Goal: Task Accomplishment & Management: Manage account settings

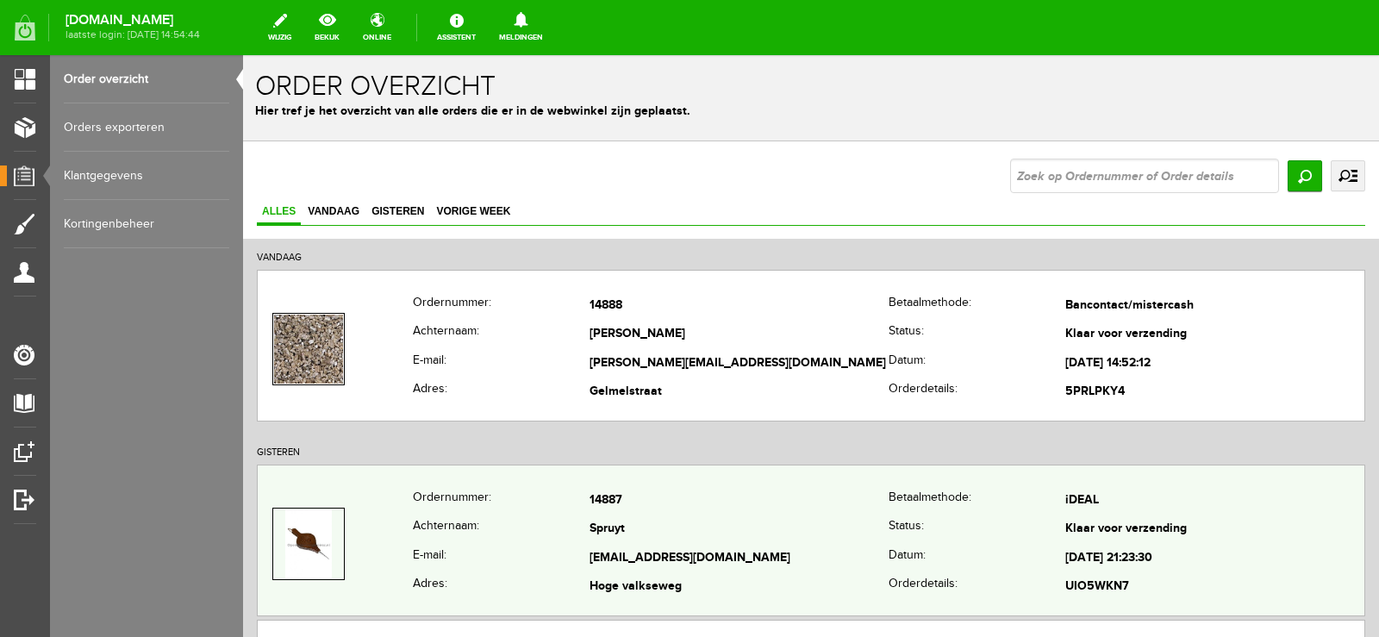
click at [759, 555] on td "[EMAIL_ADDRESS][DOMAIN_NAME]" at bounding box center [738, 558] width 299 height 29
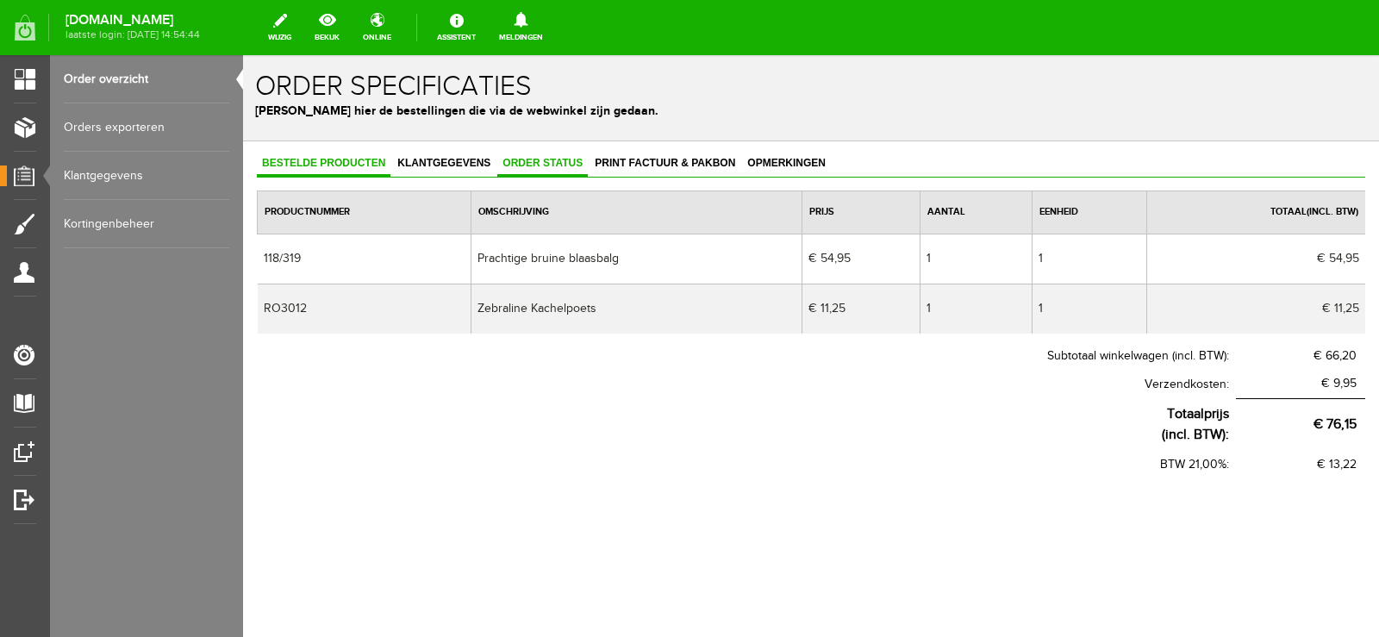
click at [531, 164] on span "Order status" at bounding box center [542, 163] width 90 height 12
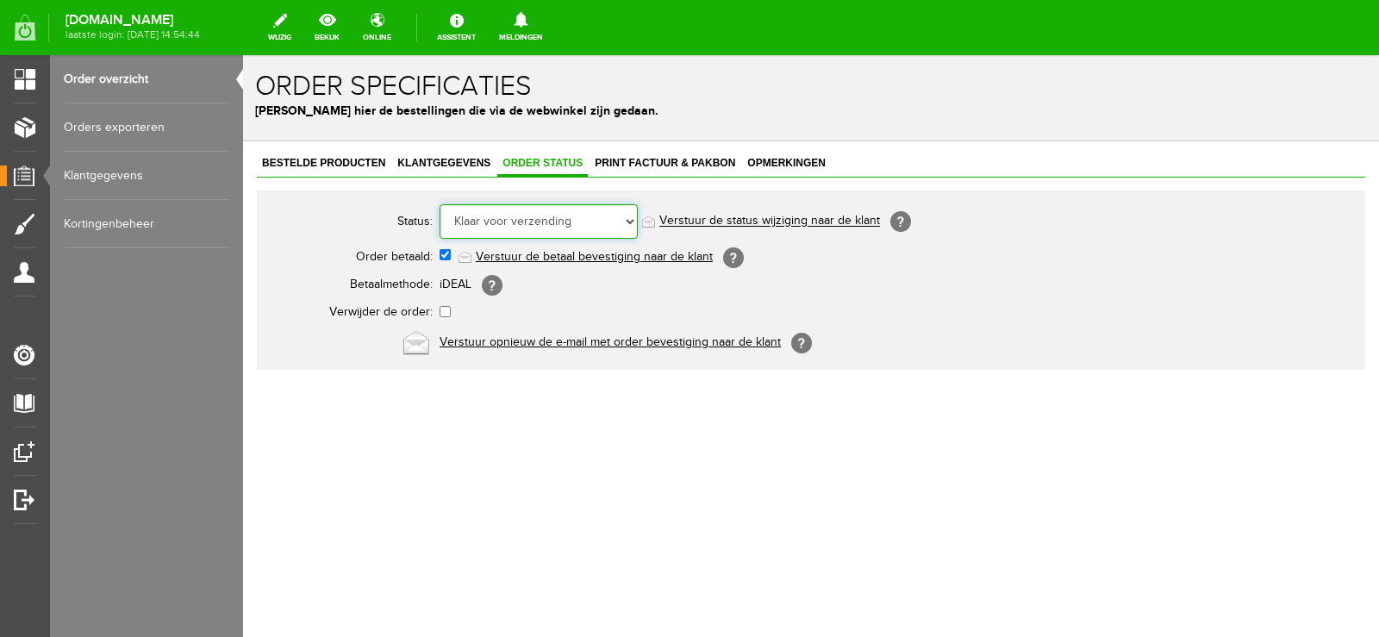
click at [630, 220] on select "Order niet afgerond Nieuw Order in behandeling Wacht op leverancier Wacht op be…" at bounding box center [538, 221] width 198 height 34
select select "5"
click at [439, 204] on select "Order niet afgerond Nieuw Order in behandeling Wacht op leverancier Wacht op be…" at bounding box center [538, 221] width 198 height 34
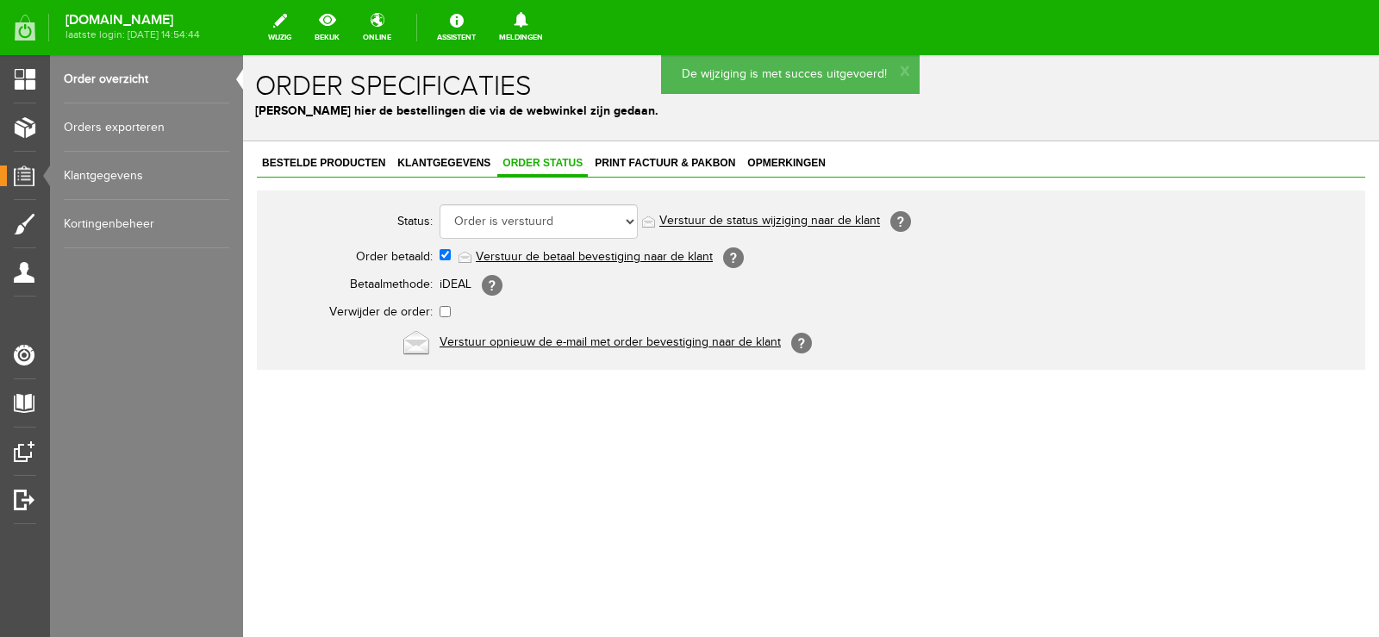
click at [791, 215] on link "Verstuur de status wijziging naar de klant" at bounding box center [769, 222] width 221 height 14
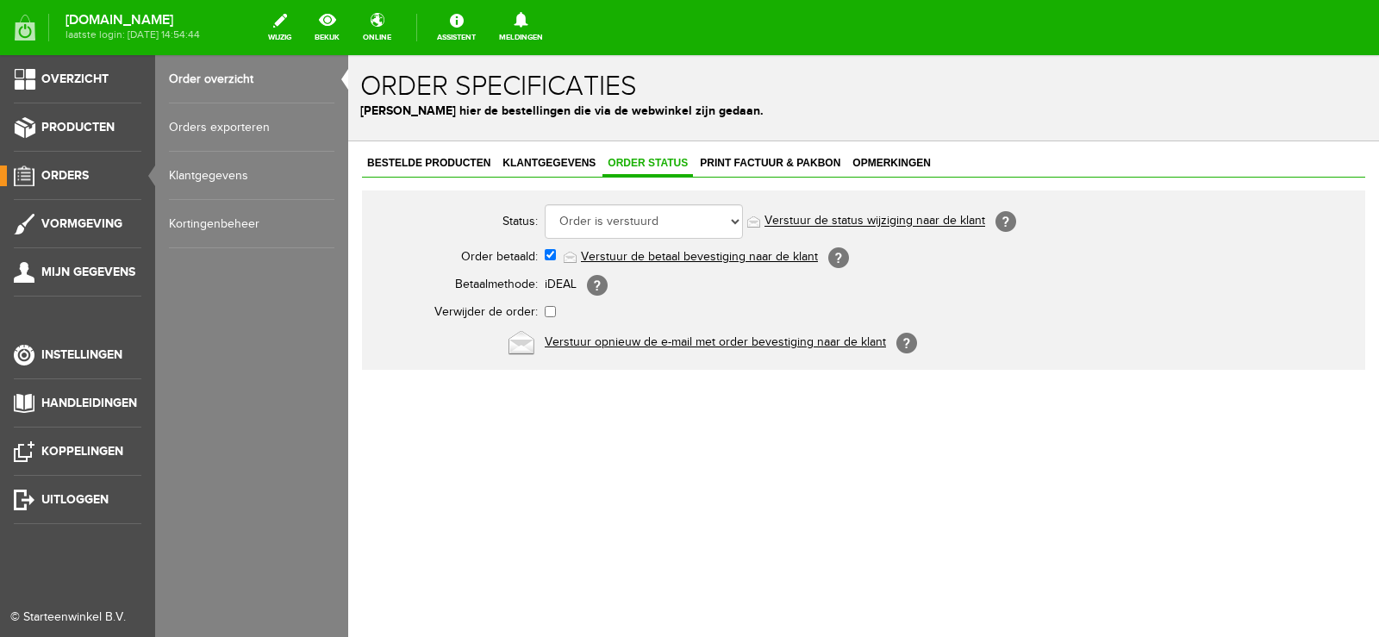
click at [74, 168] on span "Orders" at bounding box center [64, 175] width 47 height 15
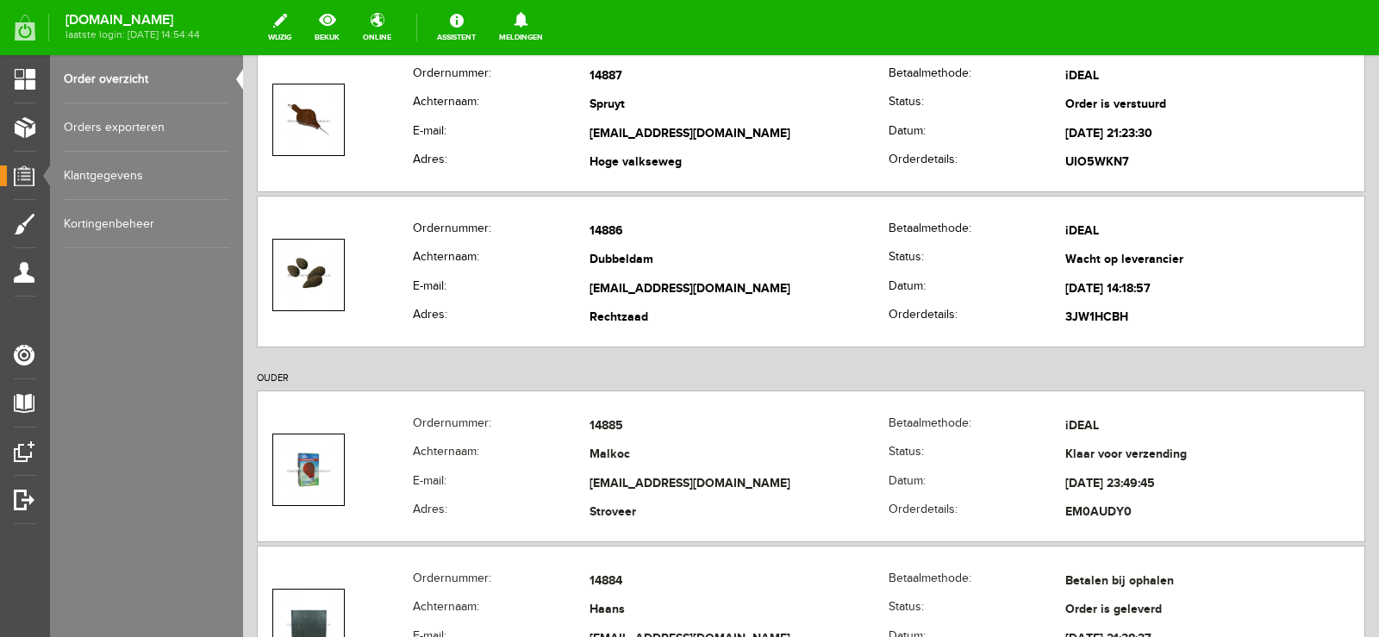
scroll to position [431, 0]
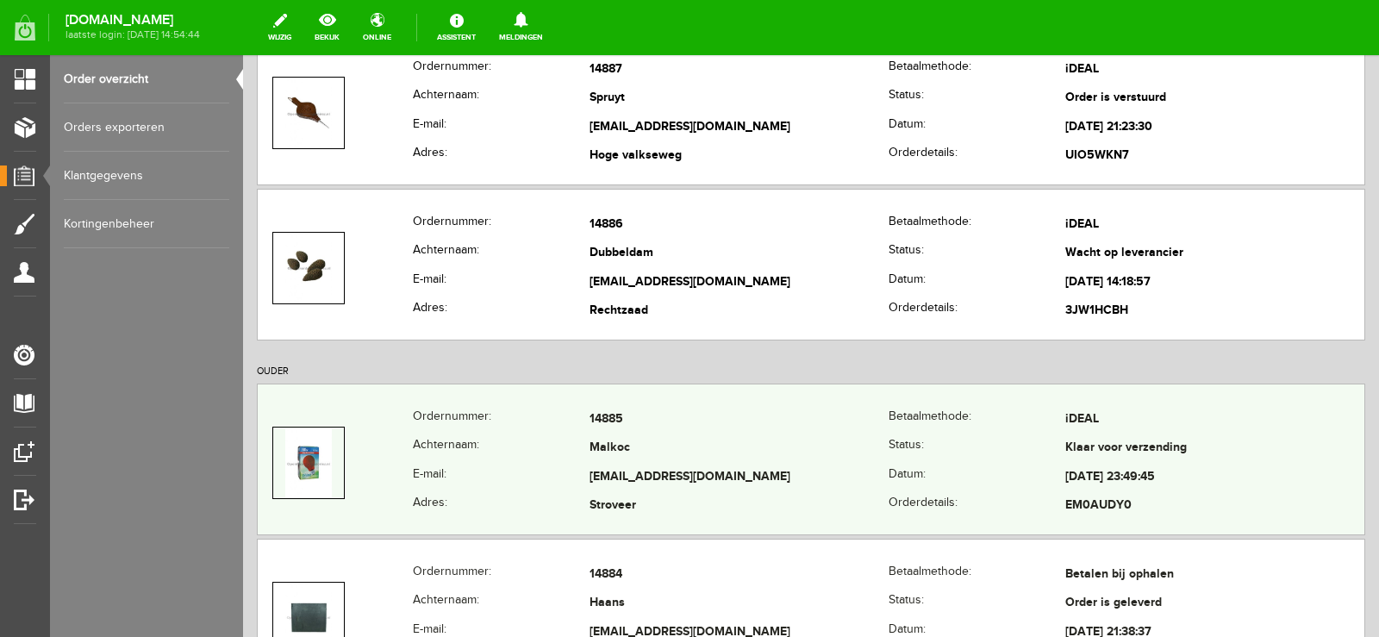
click at [803, 448] on td "Malkoc" at bounding box center [738, 448] width 299 height 29
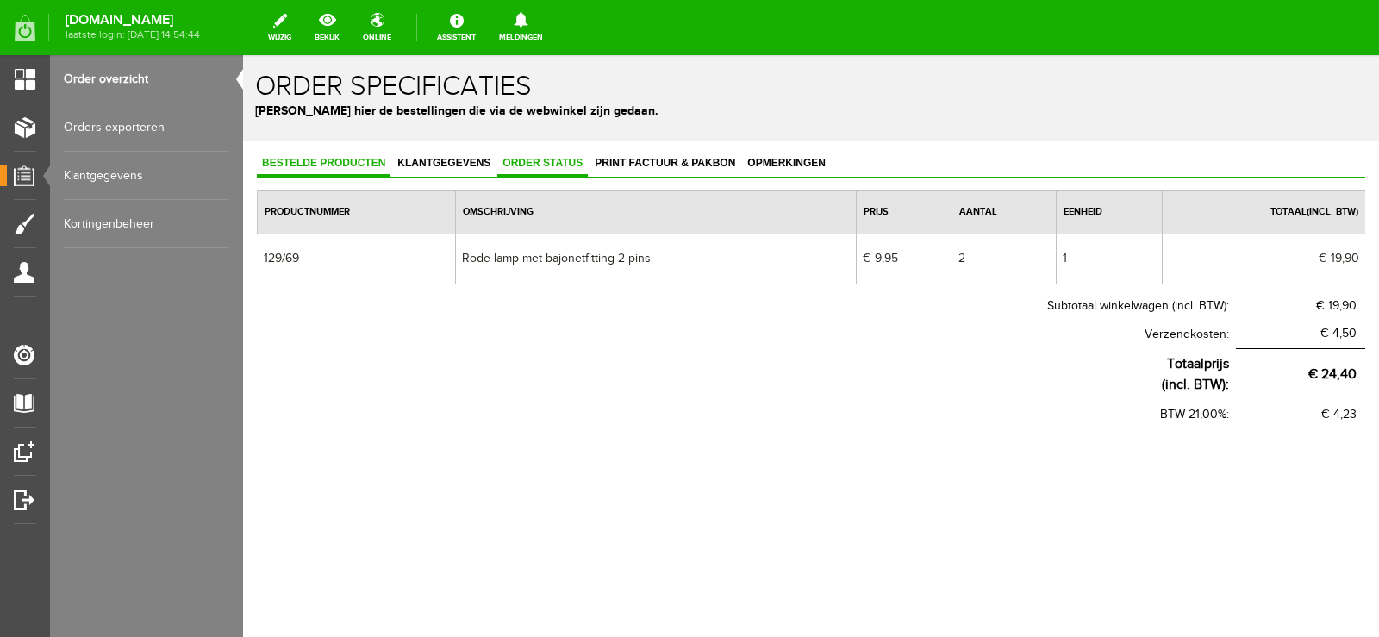
click at [548, 166] on span "Order status" at bounding box center [542, 163] width 90 height 12
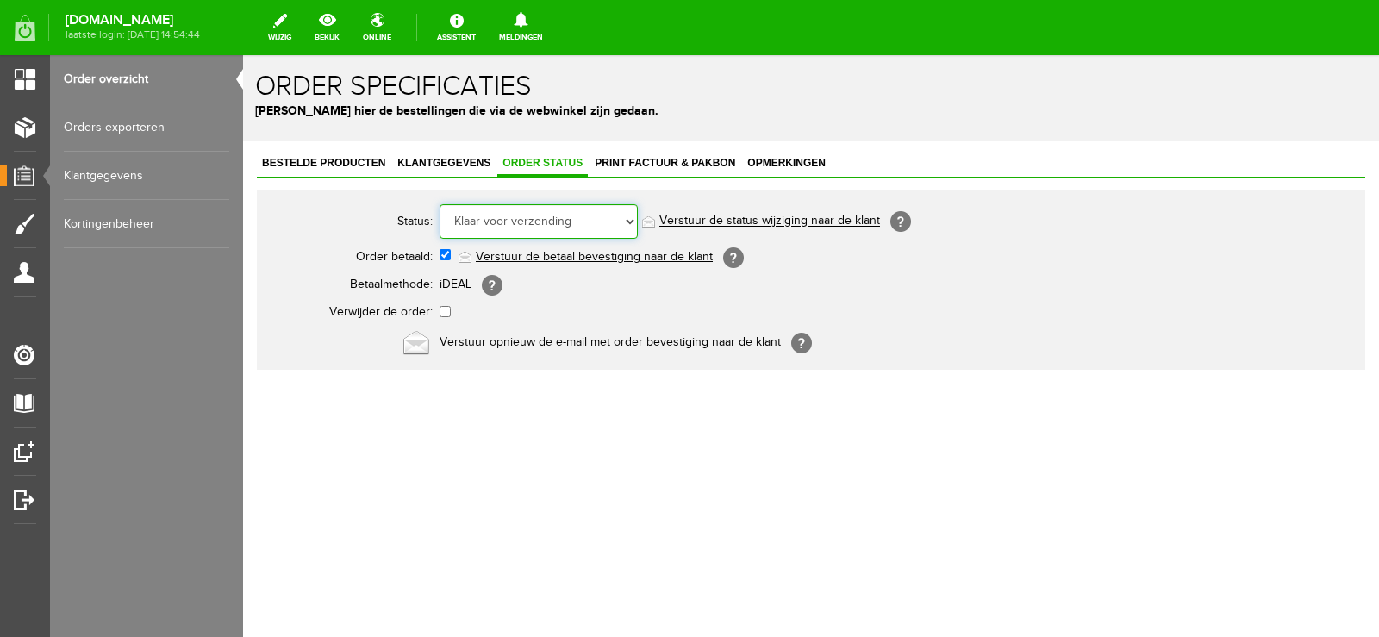
click at [630, 220] on select "Order niet afgerond Nieuw Order in behandeling Wacht op leverancier Wacht op be…" at bounding box center [538, 221] width 198 height 34
select select "5"
click at [439, 204] on select "Order niet afgerond Nieuw Order in behandeling Wacht op leverancier Wacht op be…" at bounding box center [538, 221] width 198 height 34
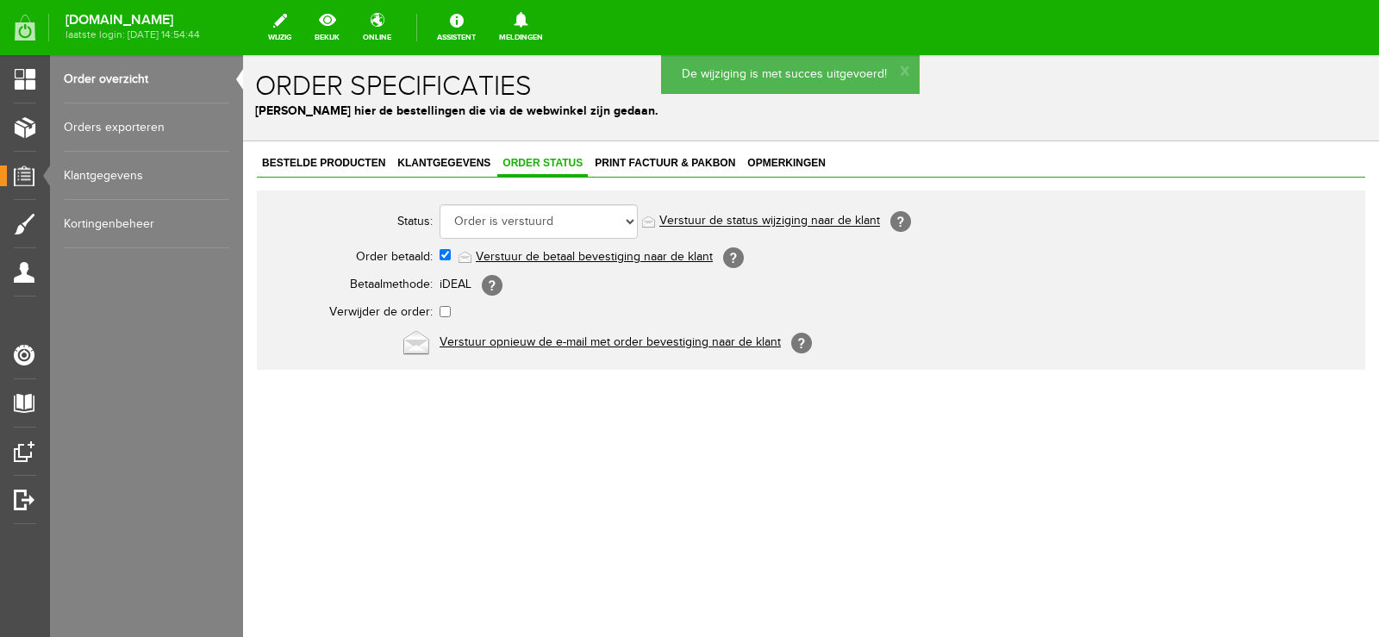
click at [795, 220] on link "Verstuur de status wijziging naar de klant" at bounding box center [769, 222] width 221 height 14
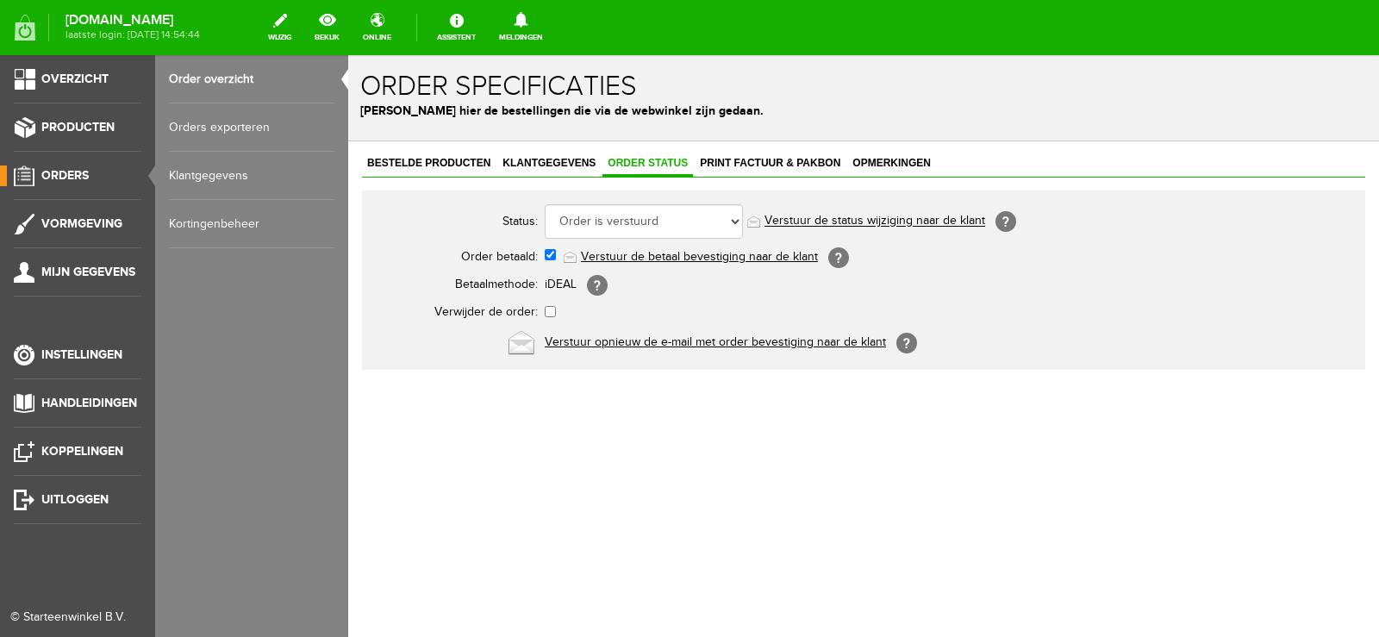
click at [78, 172] on span "Orders" at bounding box center [64, 175] width 47 height 15
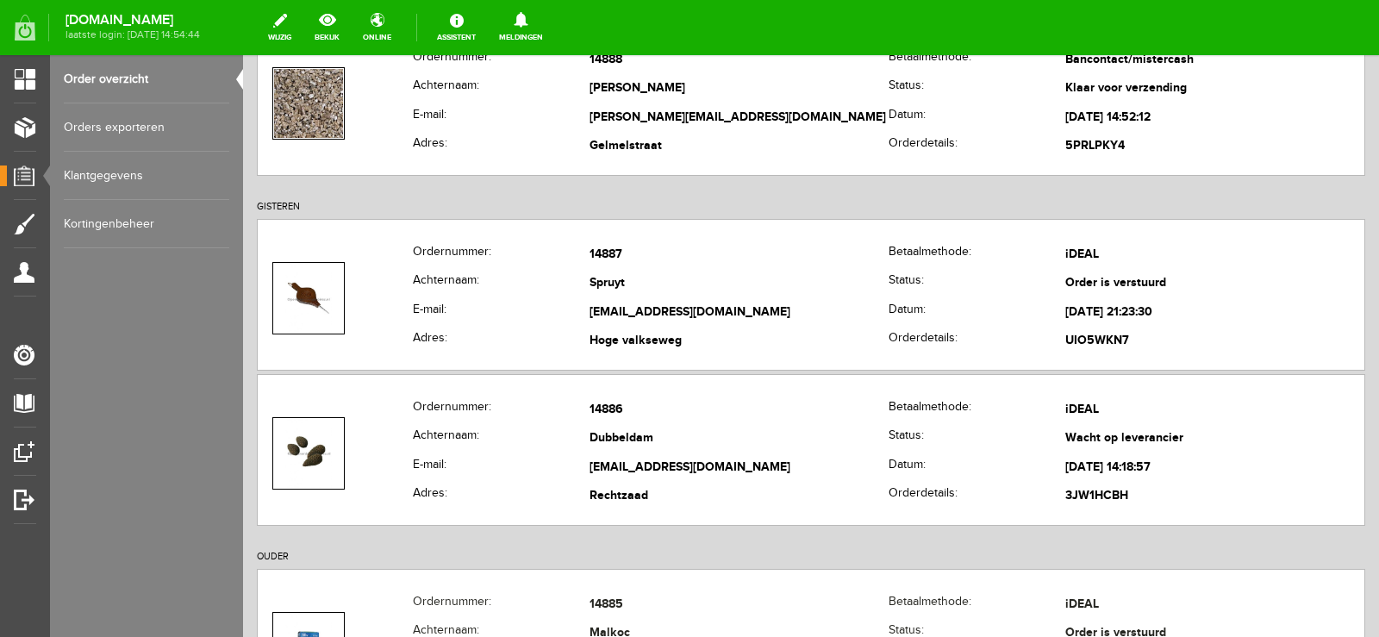
scroll to position [172, 0]
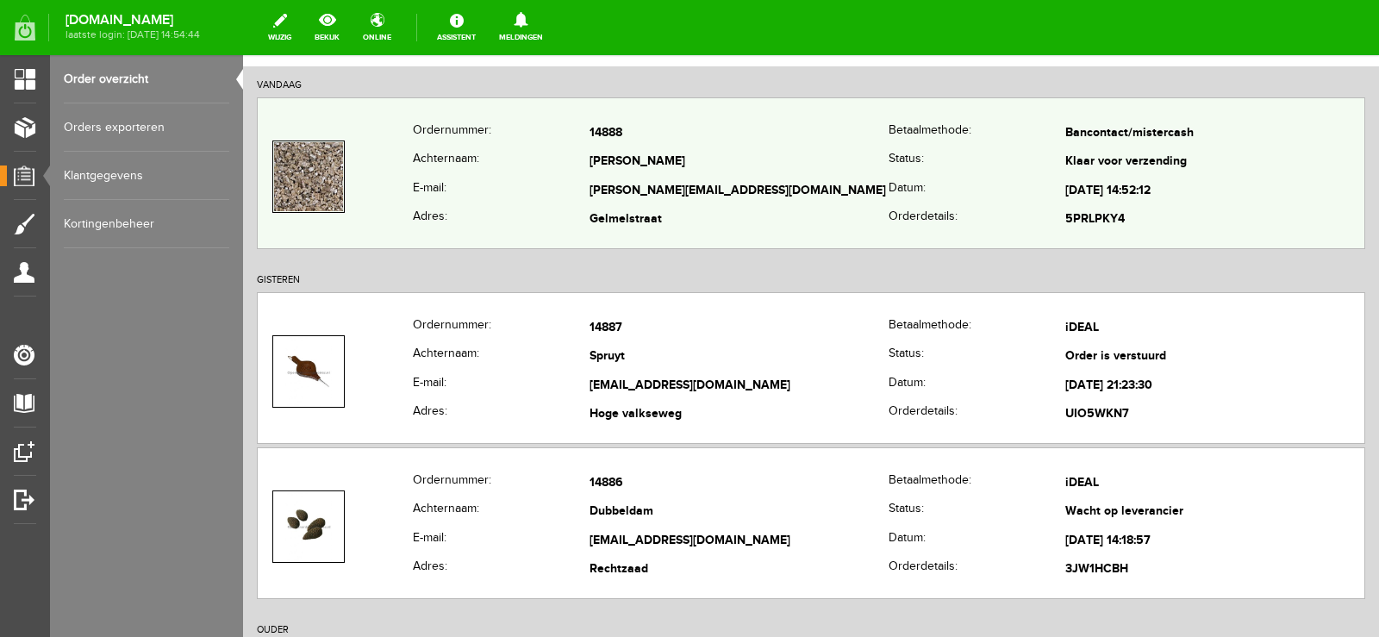
click at [755, 161] on td "[PERSON_NAME]" at bounding box center [738, 162] width 299 height 29
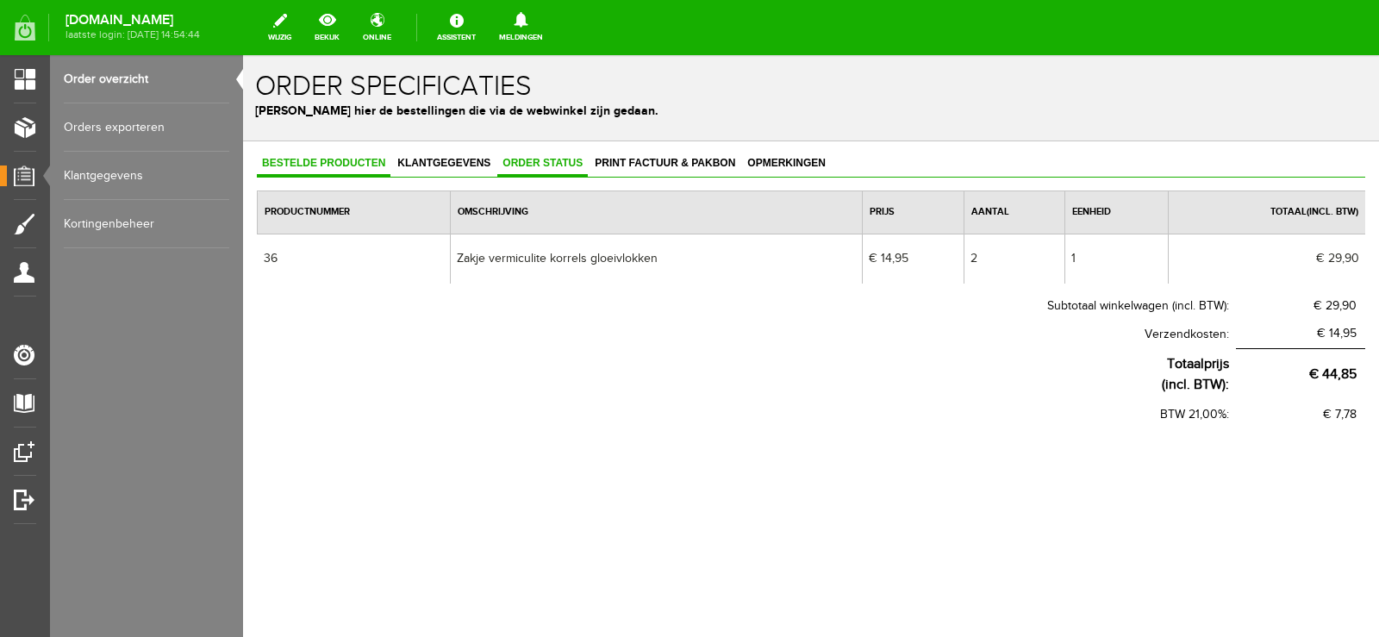
click at [547, 159] on span "Order status" at bounding box center [542, 163] width 90 height 12
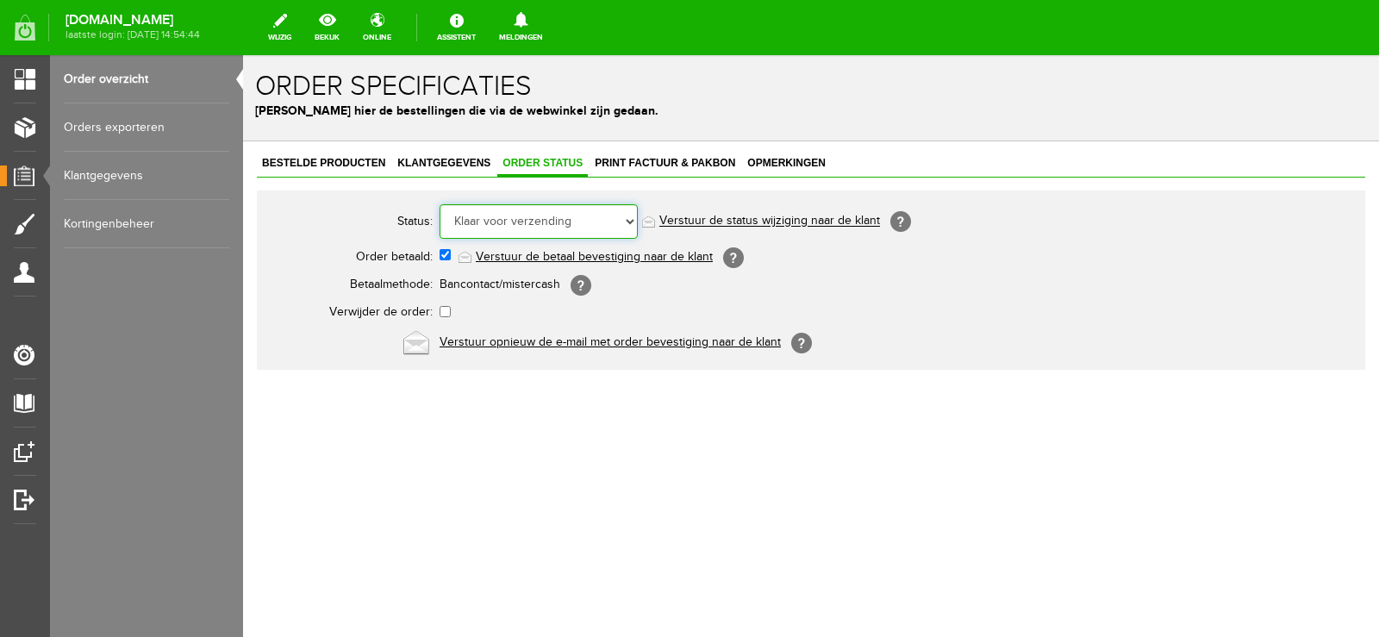
click at [630, 219] on select "Order niet afgerond Nieuw Order in behandeling Wacht op leverancier Wacht op be…" at bounding box center [538, 221] width 198 height 34
select select "5"
click at [439, 204] on select "Order niet afgerond Nieuw Order in behandeling Wacht op leverancier Wacht op be…" at bounding box center [538, 221] width 198 height 34
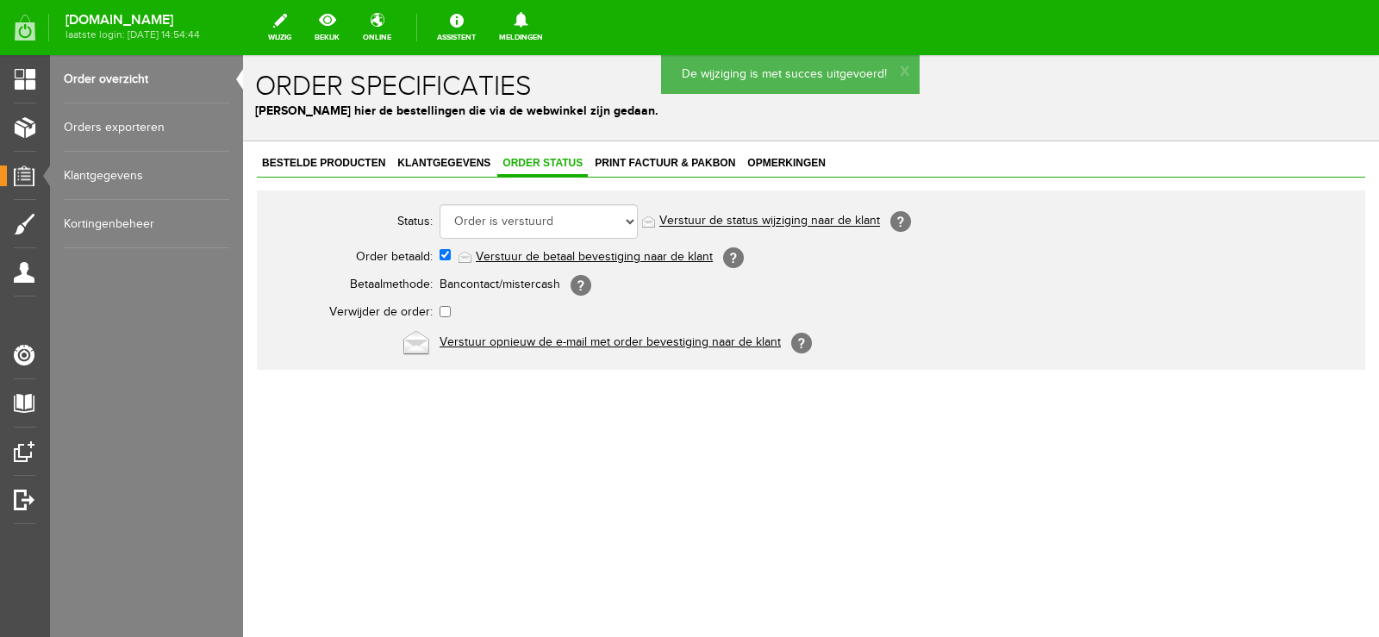
click at [804, 221] on link "Verstuur de status wijziging naar de klant" at bounding box center [769, 222] width 221 height 14
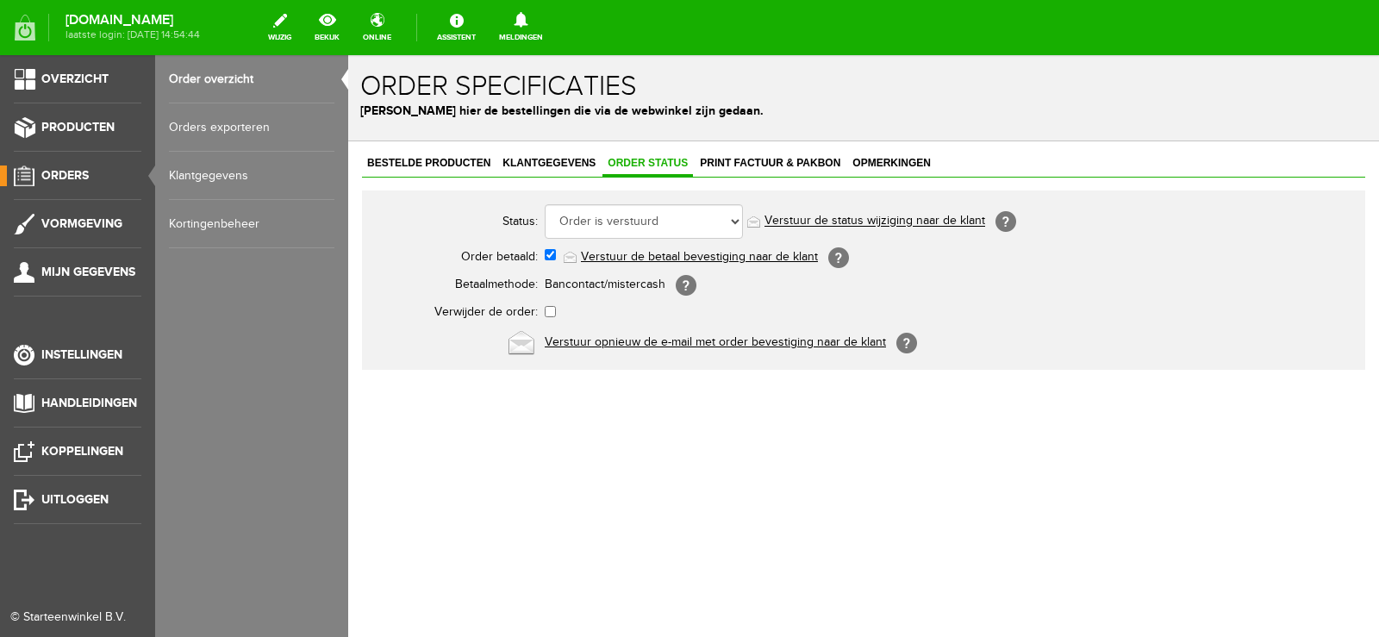
click at [63, 172] on span "Orders" at bounding box center [64, 175] width 47 height 15
